Goal: Submit feedback/report problem

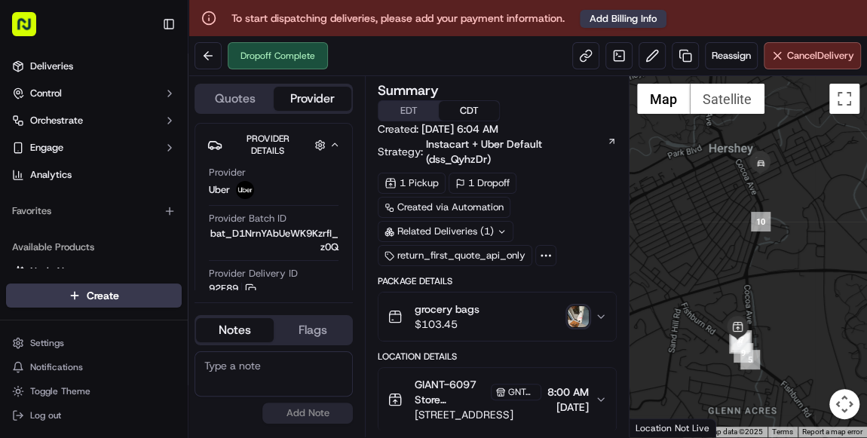
click at [249, 375] on textarea at bounding box center [274, 373] width 158 height 45
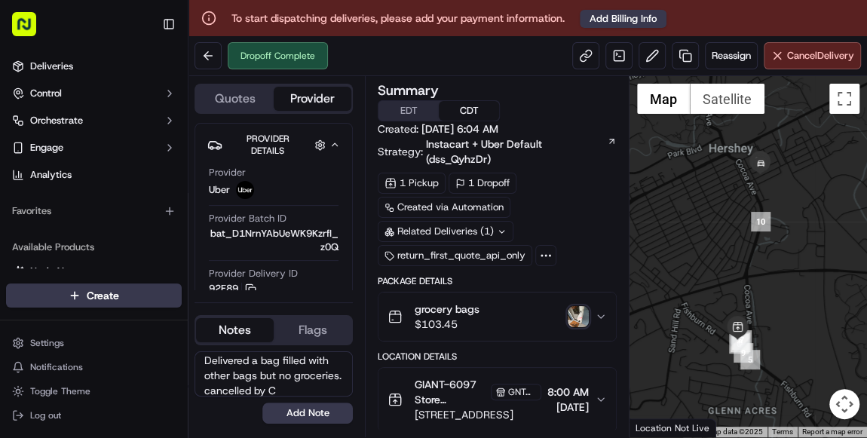
scroll to position [35, 0]
type textarea "driver did not deliver order. Delivered a bag filled with other bags but no gro…"
click at [320, 415] on button "Add Note" at bounding box center [307, 413] width 90 height 21
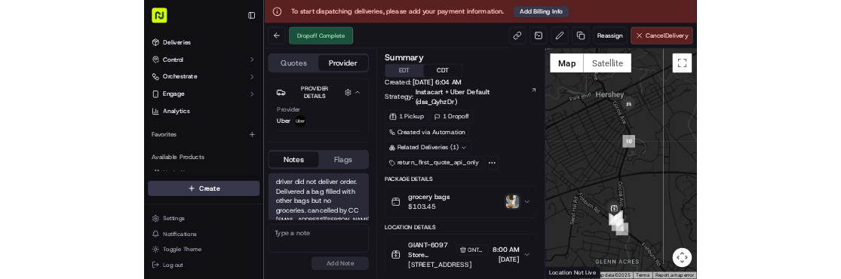
scroll to position [10, 0]
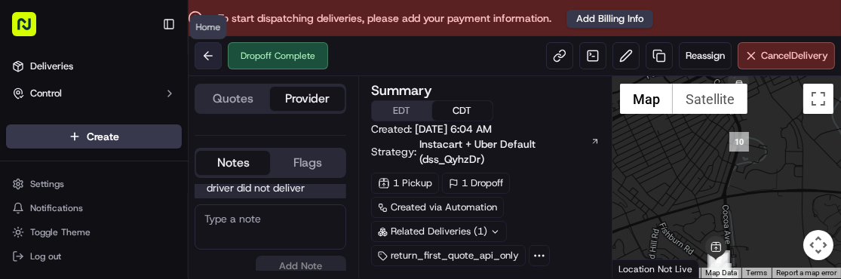
click at [208, 55] on button at bounding box center [208, 55] width 27 height 27
